Goal: Information Seeking & Learning: Understand process/instructions

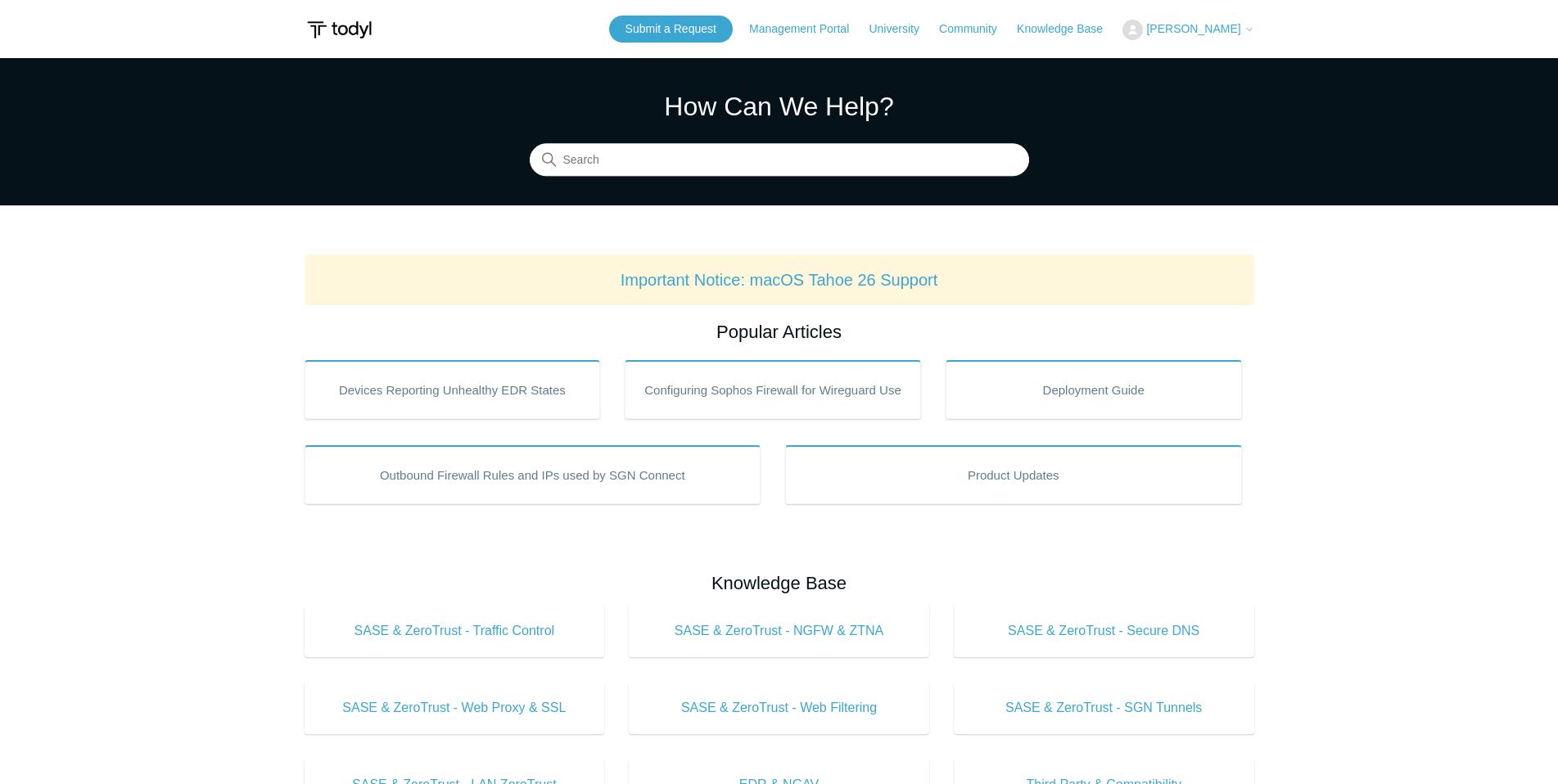
click at [1222, 37] on button "[PERSON_NAME]" at bounding box center [1187, 29] width 131 height 20
click at [1207, 64] on link "My Support Requests" at bounding box center [1202, 64] width 160 height 29
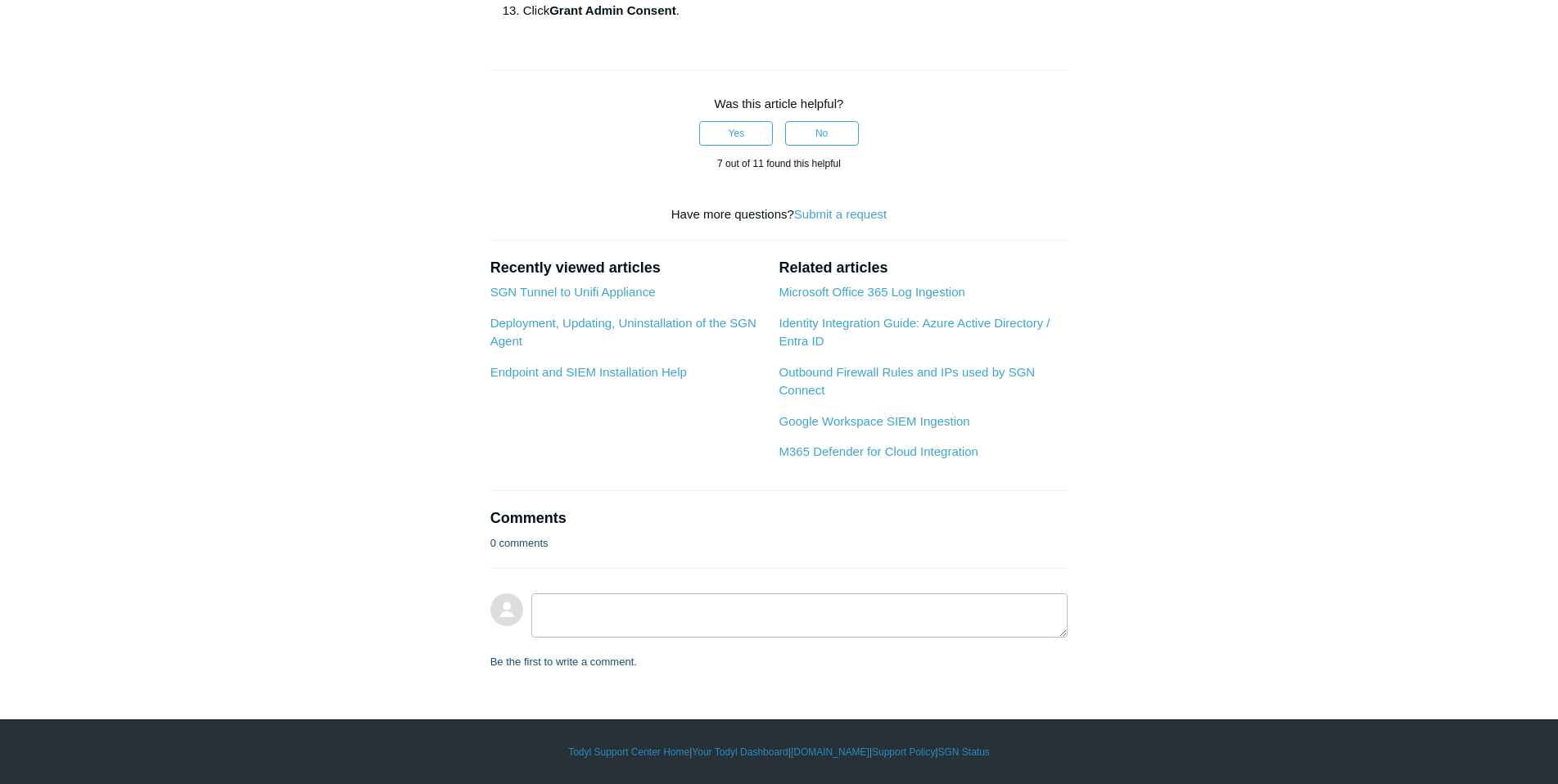
scroll to position [1309, 0]
drag, startPoint x: 876, startPoint y: 228, endPoint x: 771, endPoint y: 233, distance: 105.1
copy strong "User.ReadWrite.All"
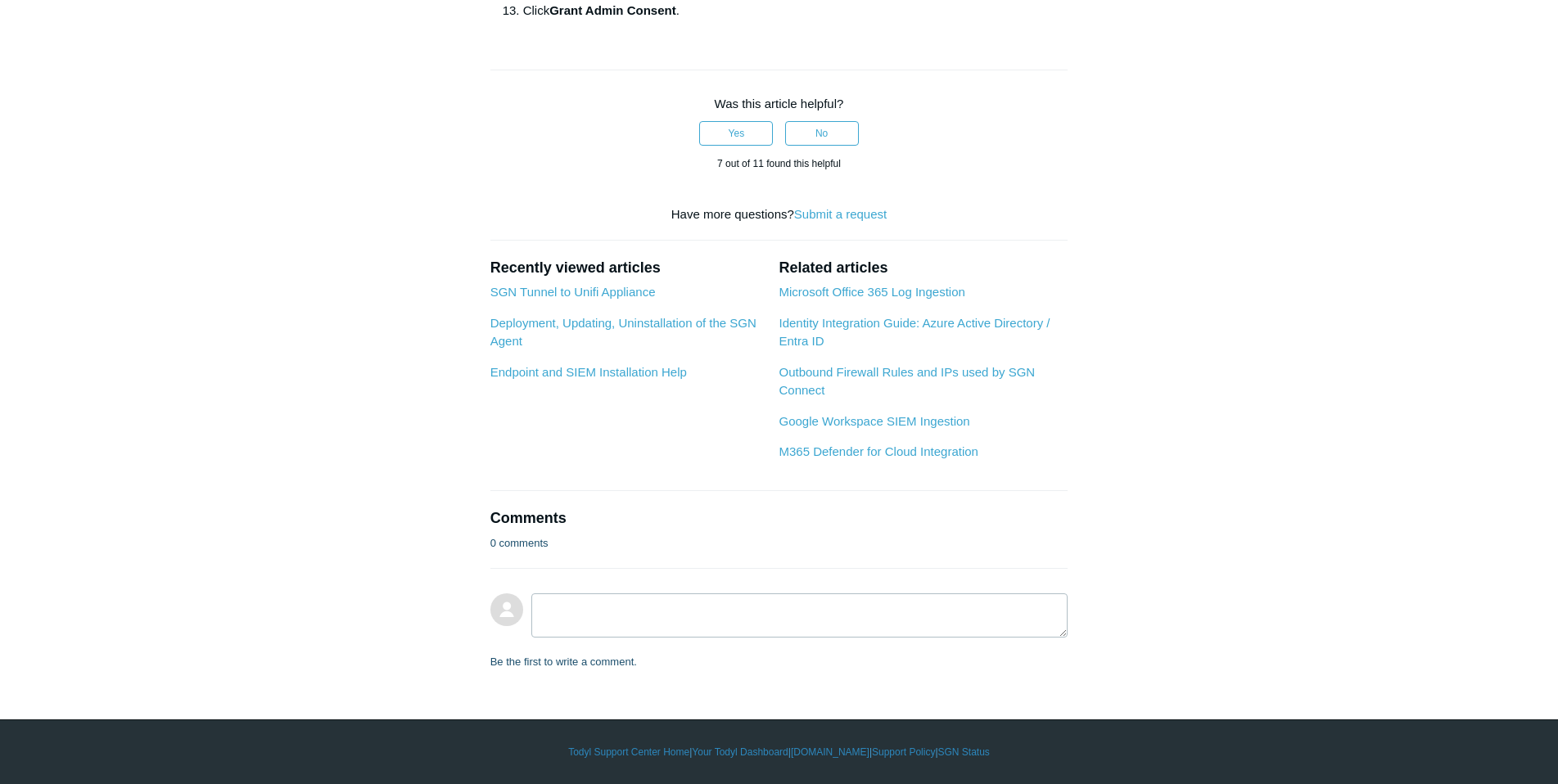
drag, startPoint x: 746, startPoint y: 336, endPoint x: 658, endPoint y: 339, distance: 88.1
copy strong "User.ManageIdentities.All"
drag, startPoint x: 1014, startPoint y: 336, endPoint x: 836, endPoint y: 342, distance: 178.1
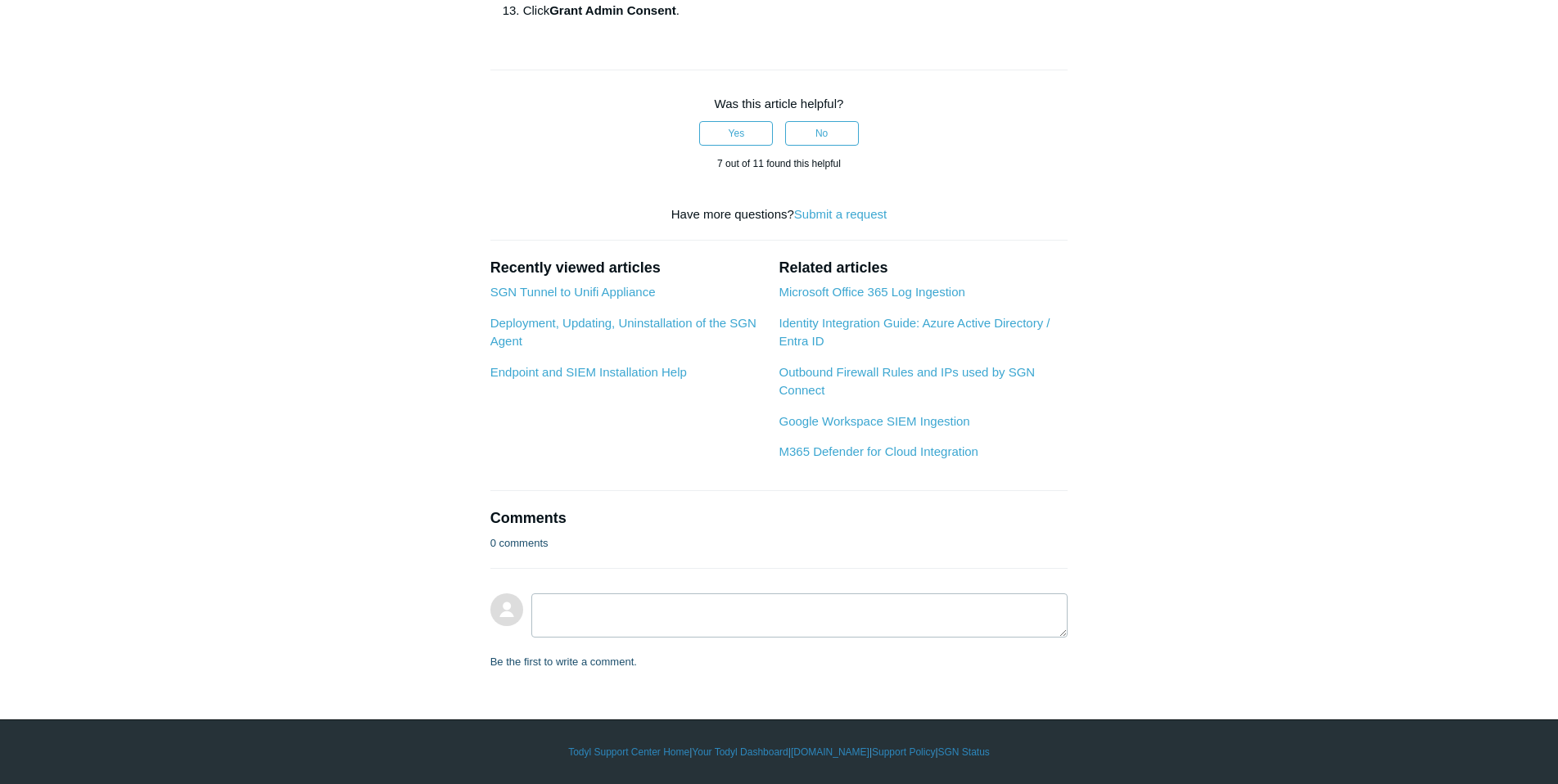
copy strong "User.EnableDisableAccount.All"
drag, startPoint x: 816, startPoint y: 275, endPoint x: 678, endPoint y: 275, distance: 138.0
copy span "Directory.ReadWrite.All."
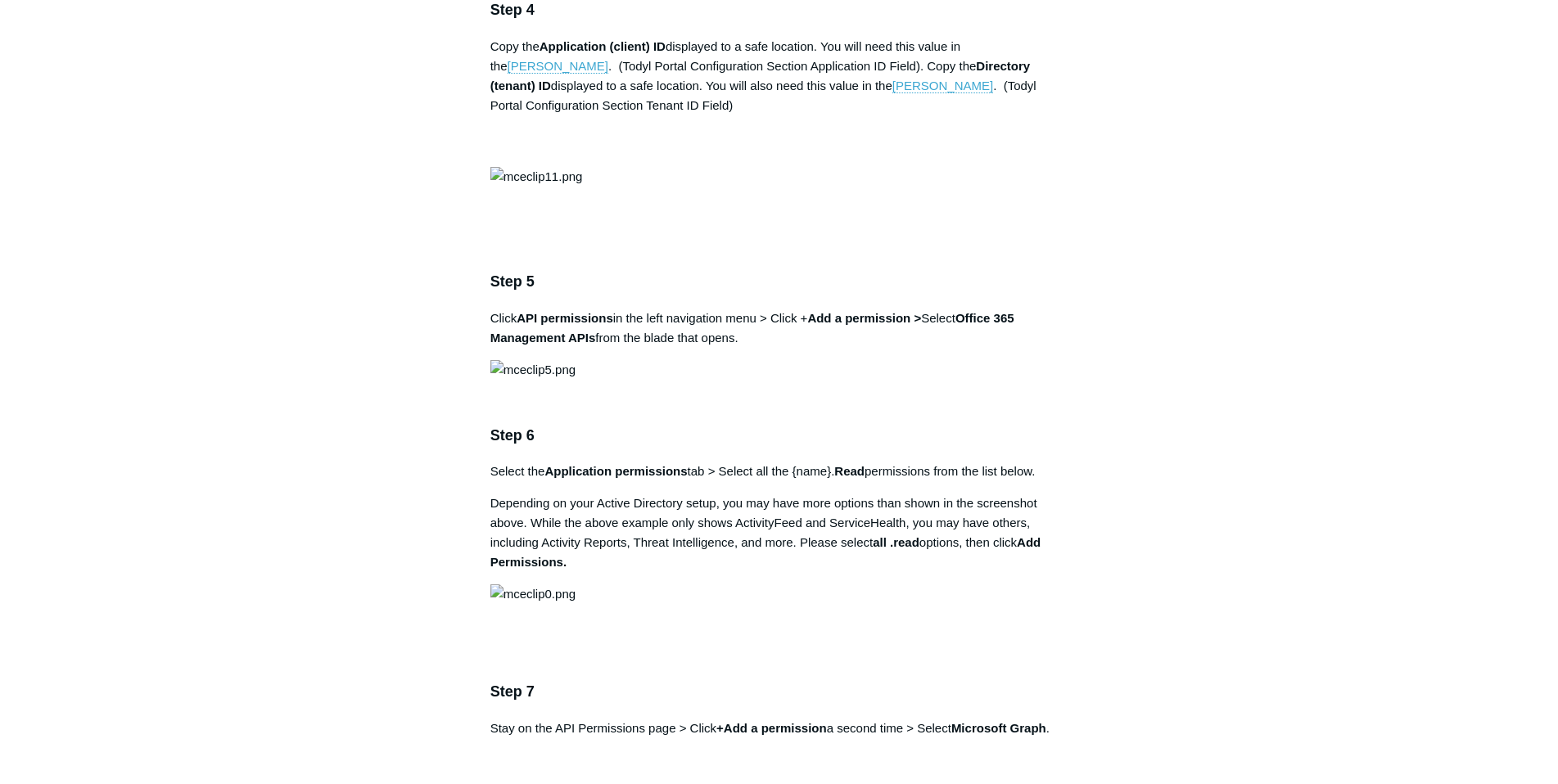
scroll to position [1964, 0]
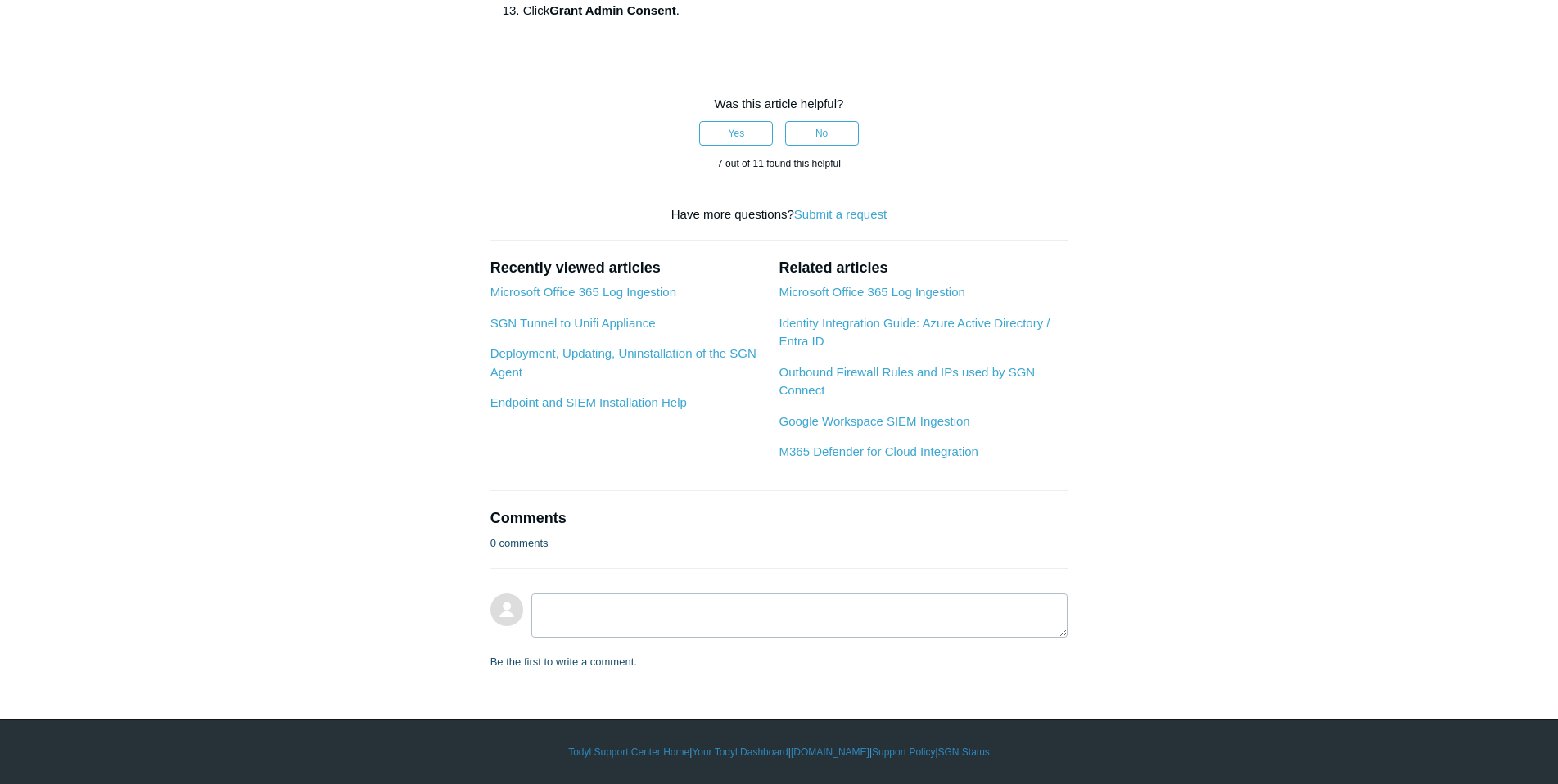
scroll to position [1391, 0]
drag, startPoint x: 878, startPoint y: 145, endPoint x: 770, endPoint y: 148, distance: 108.0
copy strong "User.ReadWrite.All"
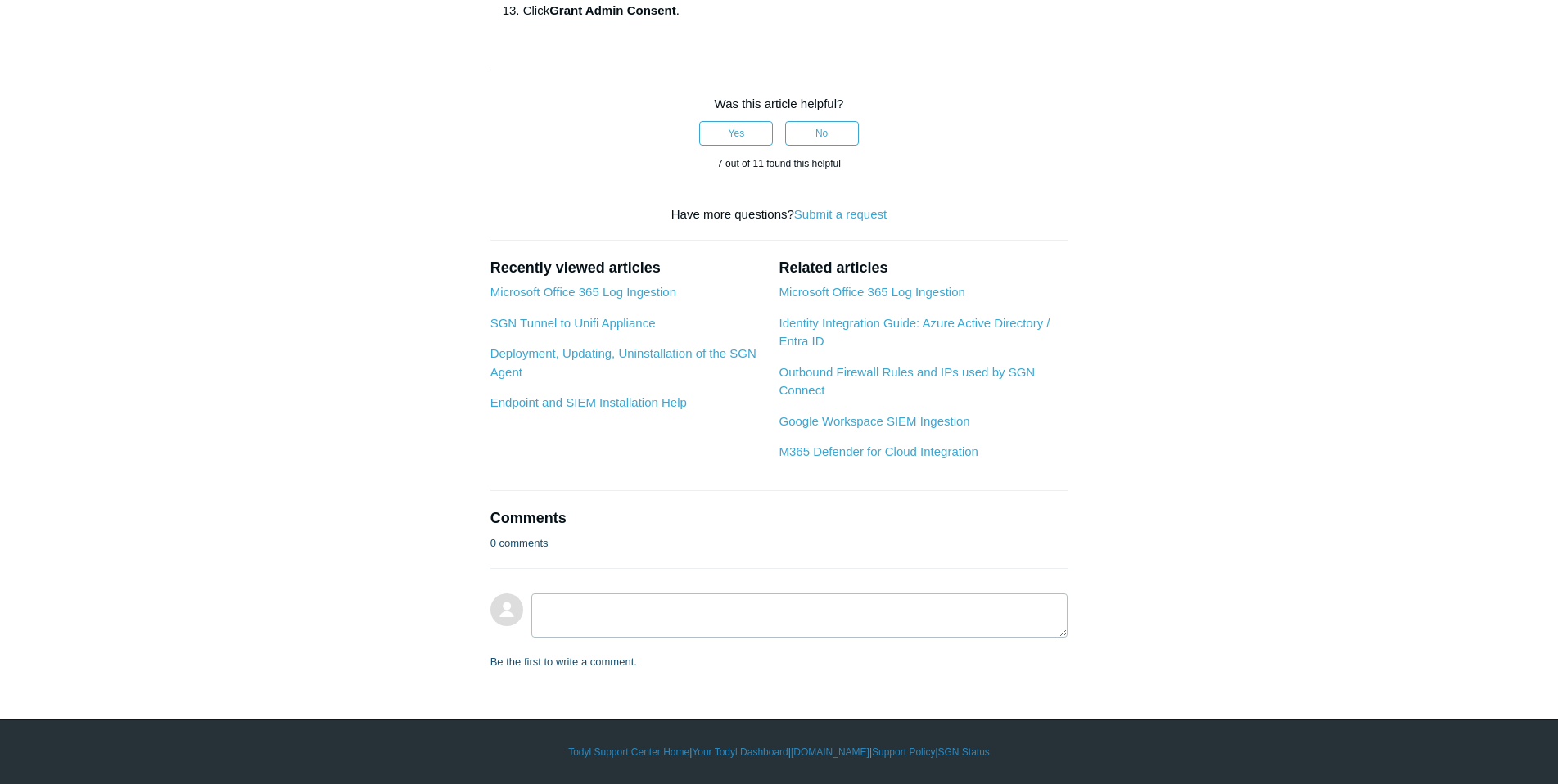
drag, startPoint x: 804, startPoint y: 337, endPoint x: 656, endPoint y: 339, distance: 148.0
copy strong "User.ManageIdentities.All"
drag, startPoint x: 1015, startPoint y: 337, endPoint x: 835, endPoint y: 336, distance: 180.0
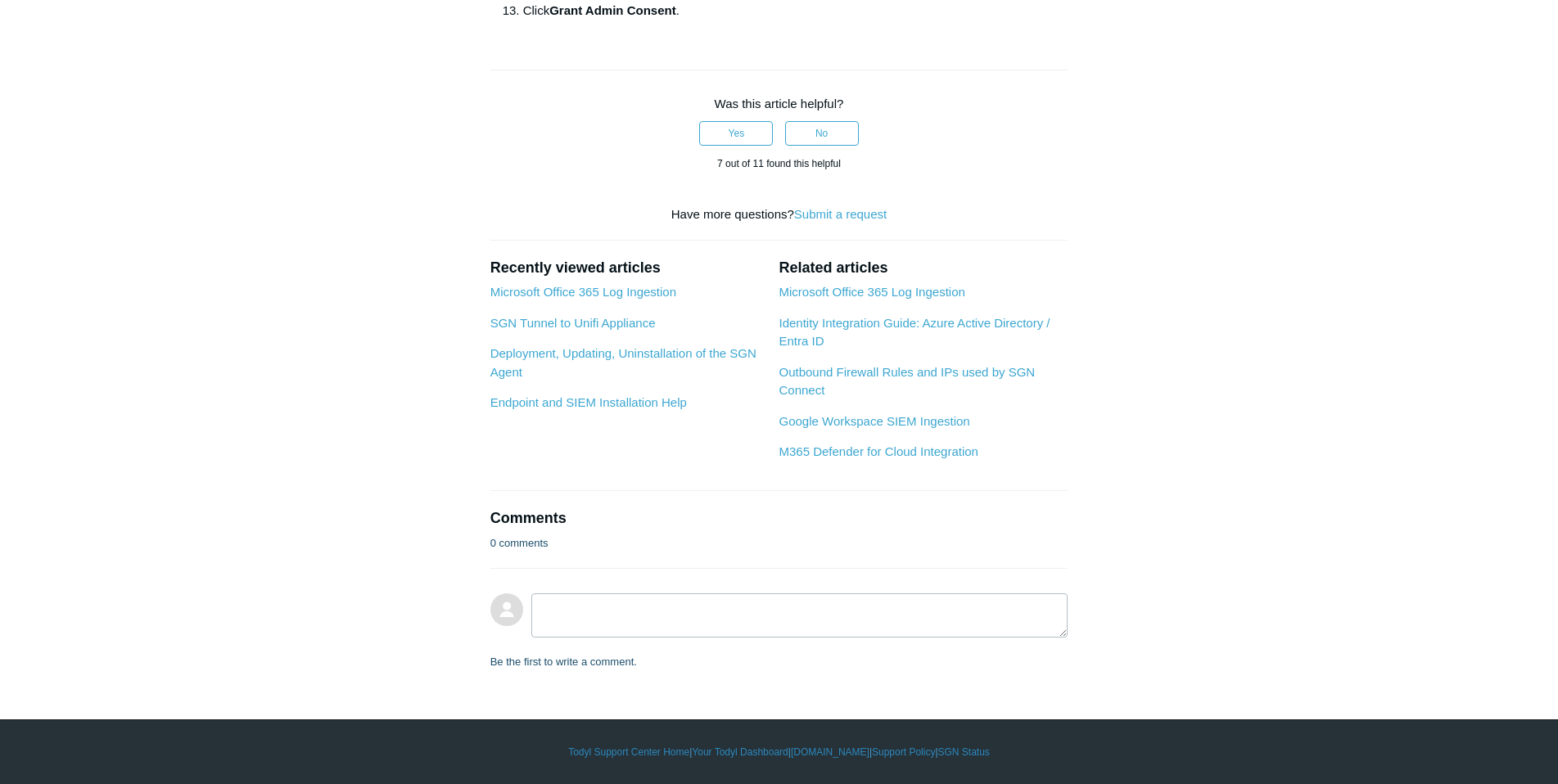
copy strong "User.EnableDisableAccount.All"
drag, startPoint x: 816, startPoint y: 437, endPoint x: 678, endPoint y: 436, distance: 138.0
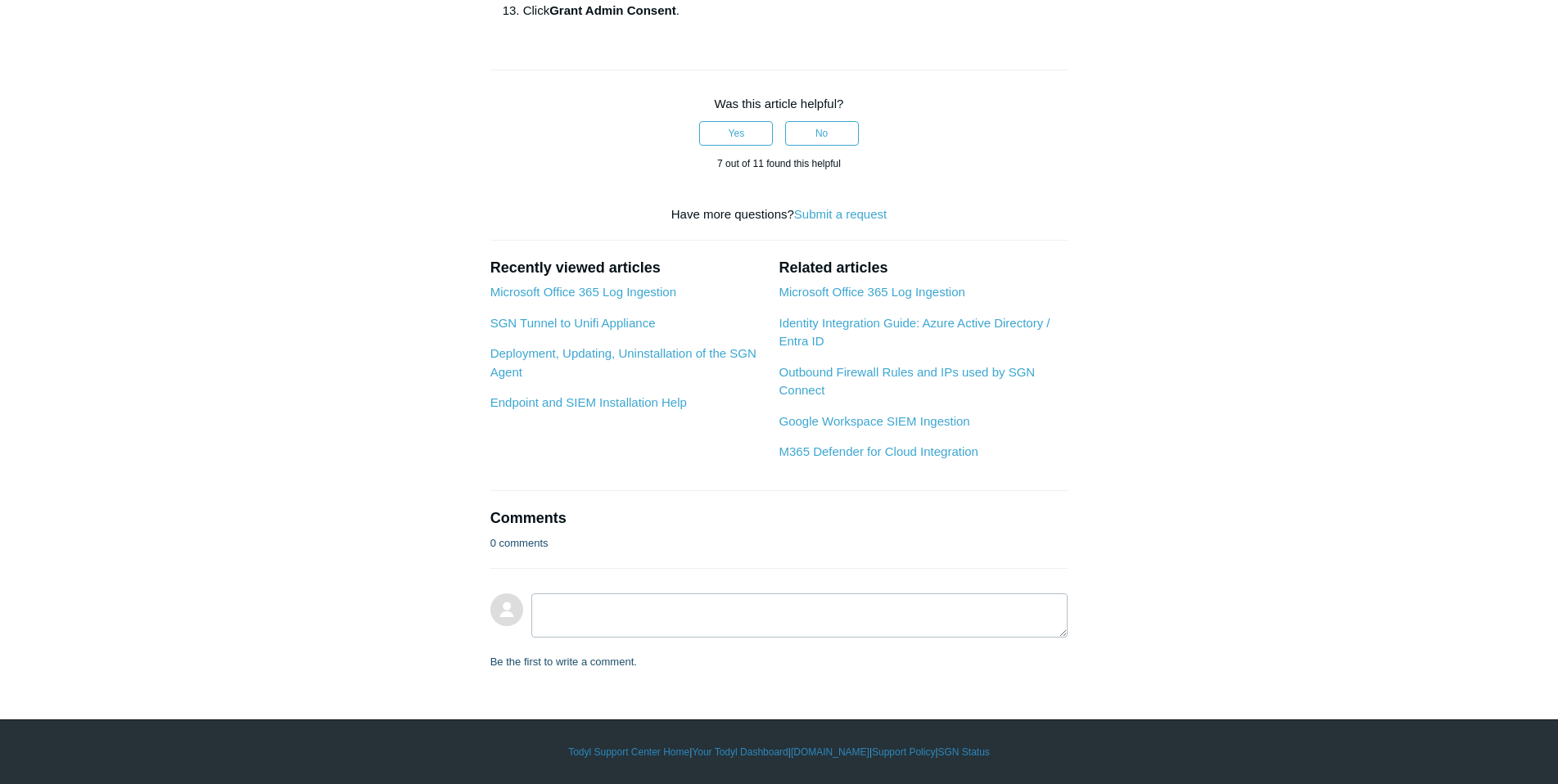
copy span "Directory.ReadWrite.All."
